Goal: Transaction & Acquisition: Book appointment/travel/reservation

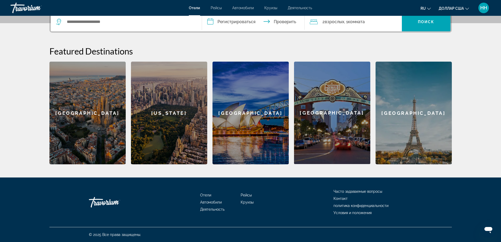
scroll to position [3, 0]
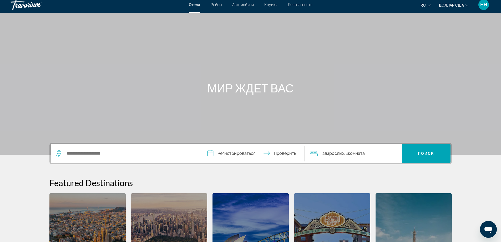
click at [270, 4] on font "Круизы" at bounding box center [270, 5] width 13 height 4
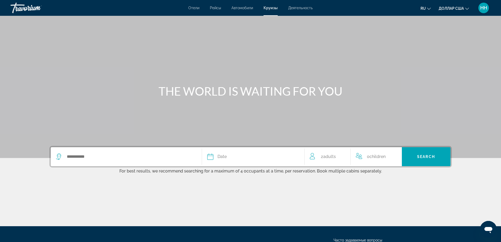
click at [373, 162] on div "0 Child Children" at bounding box center [376, 156] width 41 height 19
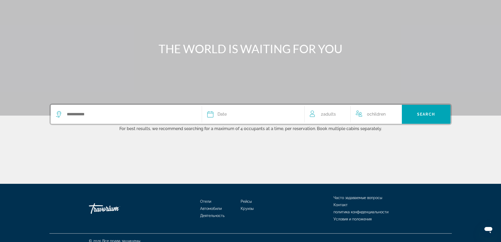
scroll to position [49, 0]
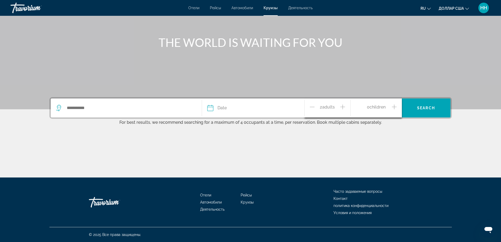
click at [393, 108] on icon "Increment children" at bounding box center [394, 107] width 5 height 6
click at [362, 129] on span "Age" at bounding box center [364, 127] width 8 height 4
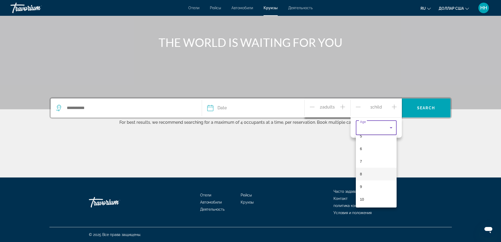
scroll to position [79, 0]
click at [369, 141] on mat-option "6" at bounding box center [376, 140] width 41 height 13
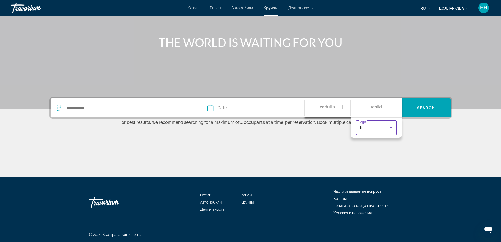
click at [321, 145] on div "Основное содержание" at bounding box center [250, 157] width 402 height 39
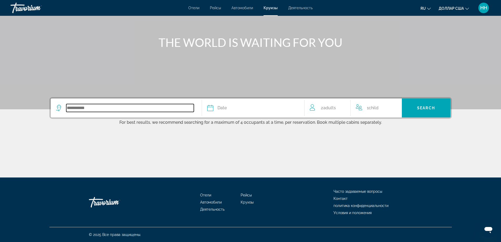
click at [80, 109] on input "Search widget" at bounding box center [129, 108] width 127 height 8
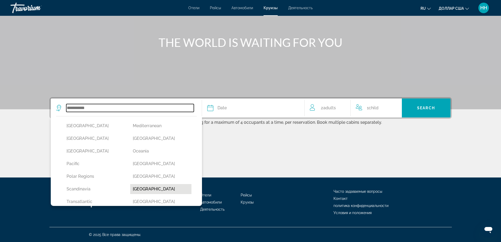
scroll to position [109, 0]
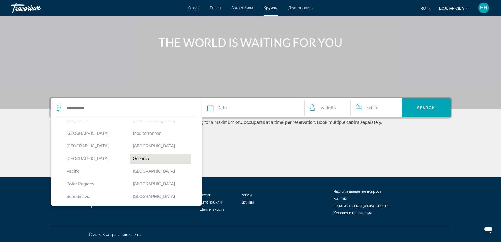
click at [142, 160] on button "Oceania" at bounding box center [160, 158] width 61 height 10
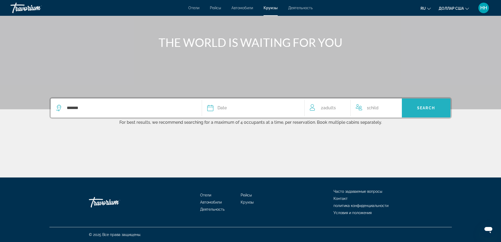
click at [427, 106] on span "Search" at bounding box center [426, 108] width 18 height 4
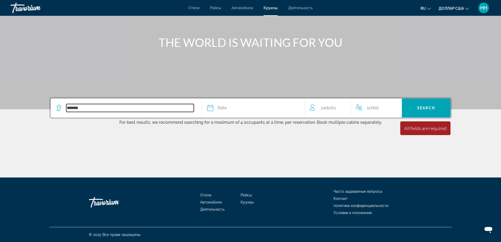
click at [140, 109] on input "*******" at bounding box center [129, 108] width 127 height 8
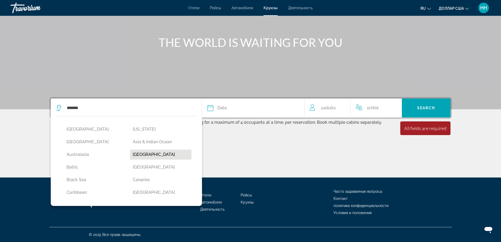
click at [141, 152] on button "[GEOGRAPHIC_DATA]" at bounding box center [160, 154] width 61 height 10
type input "*******"
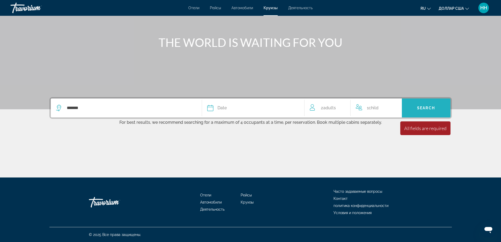
click at [425, 108] on span "Search" at bounding box center [426, 108] width 18 height 4
click at [253, 108] on div "Date" at bounding box center [253, 107] width 92 height 7
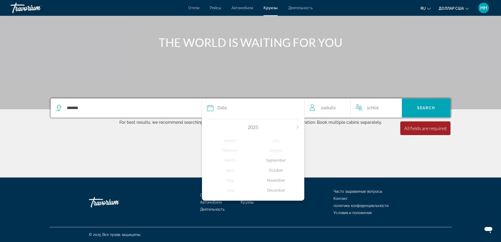
click at [276, 189] on div "December" at bounding box center [276, 189] width 46 height 9
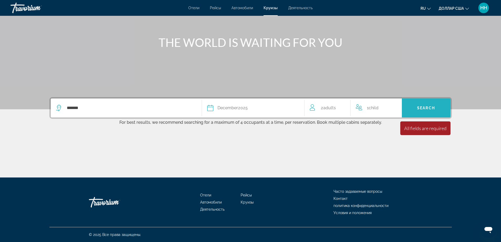
click at [423, 109] on span "Search" at bounding box center [426, 108] width 18 height 4
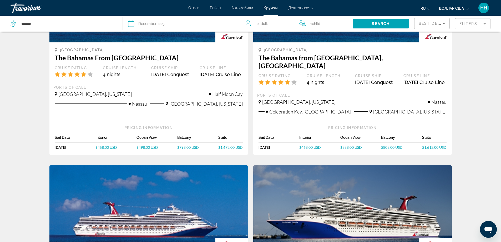
scroll to position [26, 0]
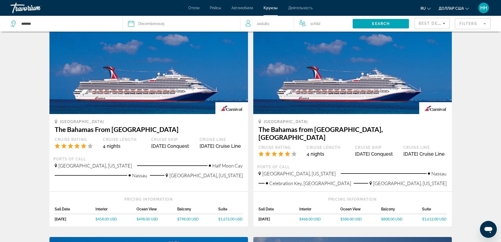
click at [190, 9] on font "Отели" at bounding box center [193, 8] width 11 height 4
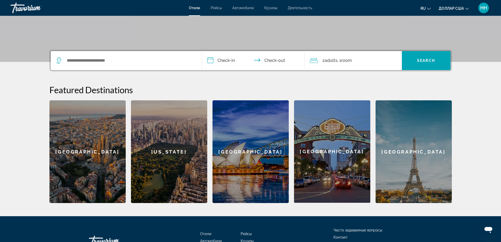
scroll to position [105, 0]
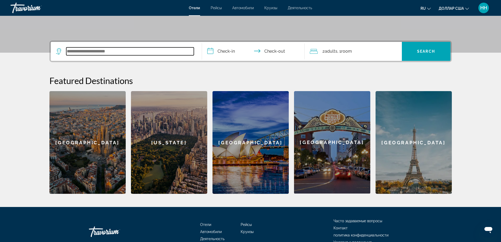
click at [112, 50] on input "Search widget" at bounding box center [129, 51] width 127 height 8
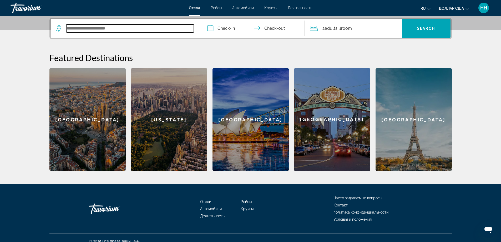
scroll to position [129, 0]
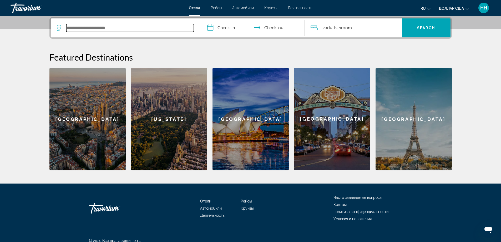
click at [83, 29] on input "Search widget" at bounding box center [129, 28] width 127 height 8
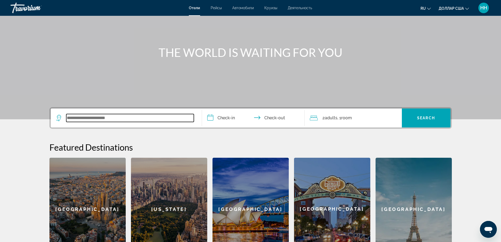
scroll to position [23, 0]
